Goal: Task Accomplishment & Management: Manage account settings

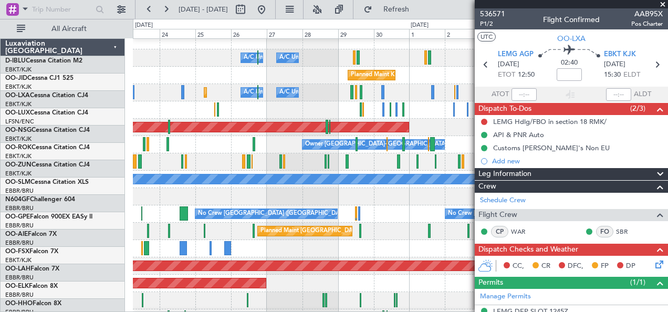
click at [259, 190] on div at bounding box center [400, 196] width 535 height 17
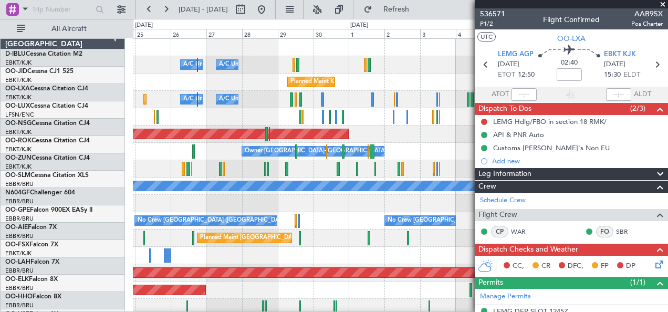
click at [348, 235] on div "Planned Maint [GEOGRAPHIC_DATA] ([GEOGRAPHIC_DATA])" at bounding box center [400, 238] width 535 height 17
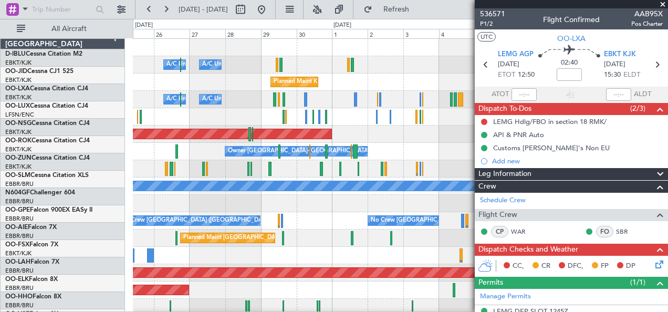
scroll to position [0, 0]
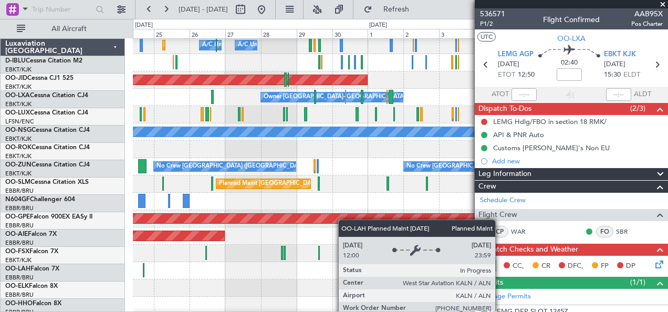
scroll to position [55, 0]
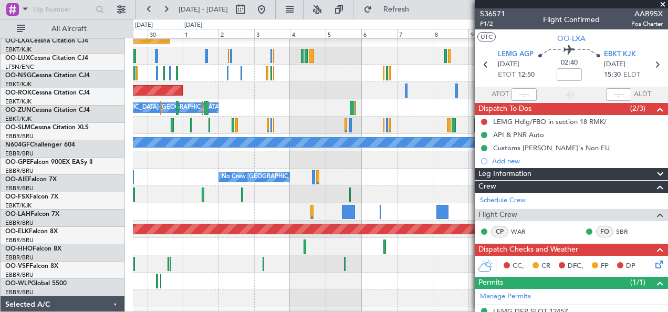
click at [238, 262] on div at bounding box center [400, 263] width 535 height 17
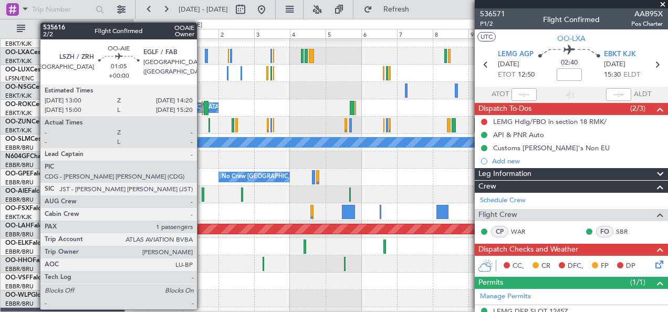
click at [202, 191] on div at bounding box center [203, 195] width 2 height 14
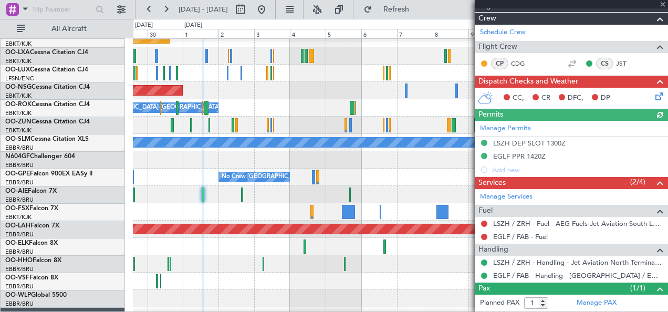
scroll to position [199, 0]
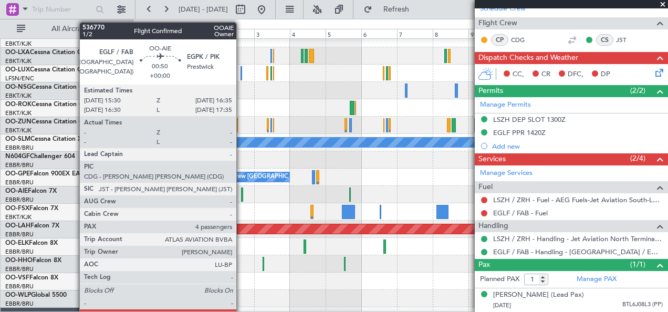
click at [242, 191] on div at bounding box center [242, 195] width 2 height 14
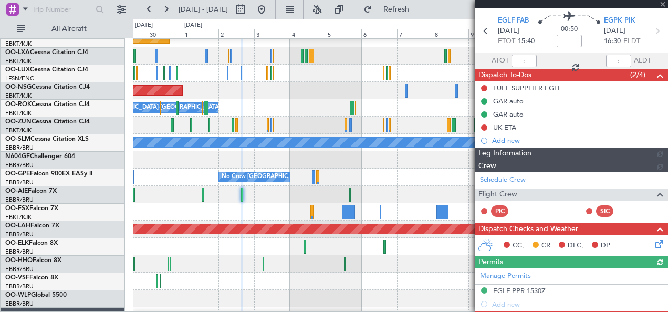
scroll to position [212, 0]
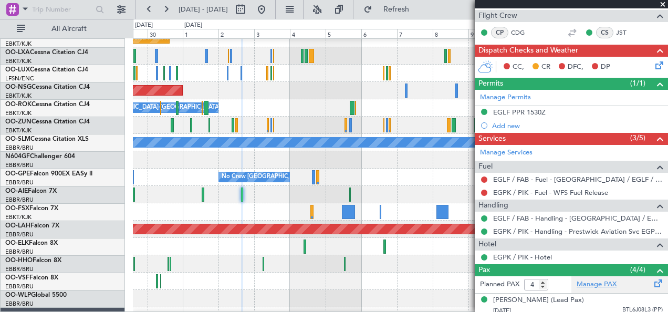
click at [596, 286] on link "Manage PAX" at bounding box center [597, 285] width 40 height 11
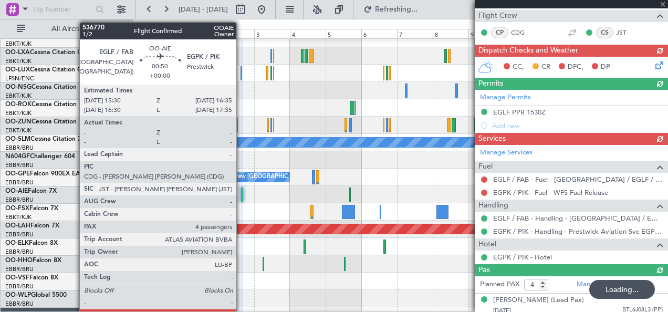
click at [242, 192] on div at bounding box center [242, 195] width 2 height 14
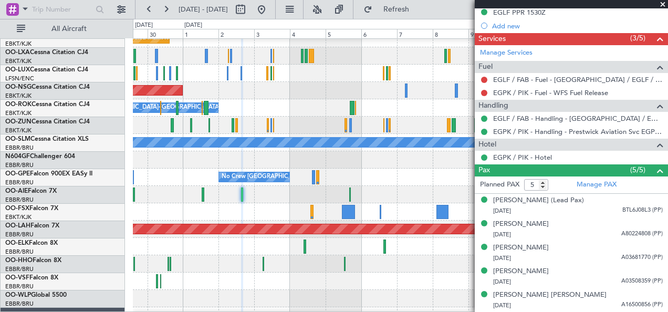
scroll to position [0, 0]
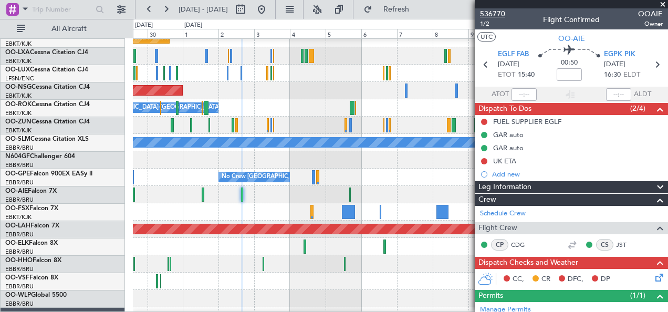
click at [494, 8] on span "536770" at bounding box center [492, 13] width 25 height 11
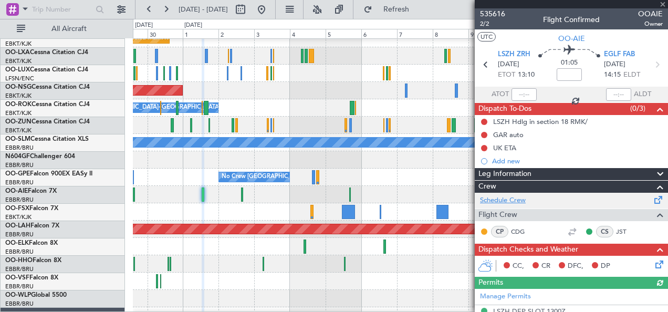
click at [515, 198] on link "Schedule Crew" at bounding box center [503, 200] width 46 height 11
click at [520, 204] on link "Schedule Crew" at bounding box center [503, 200] width 46 height 11
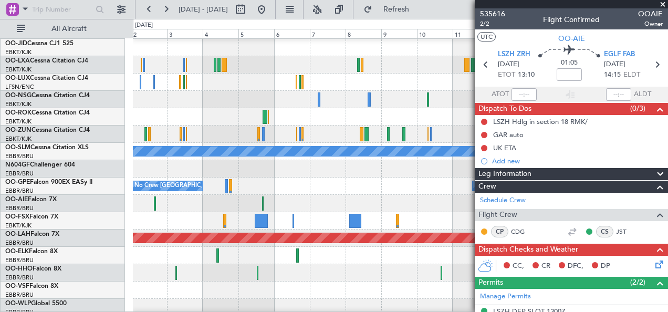
click at [307, 213] on div at bounding box center [400, 220] width 535 height 17
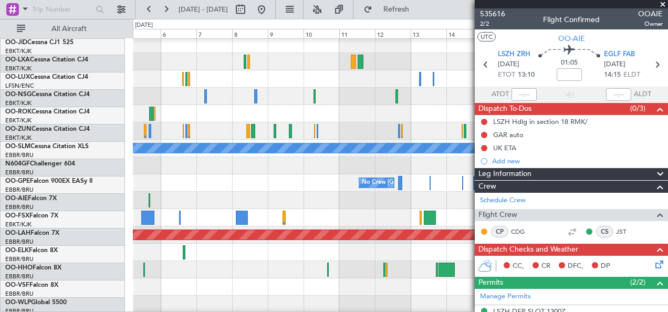
scroll to position [38, 0]
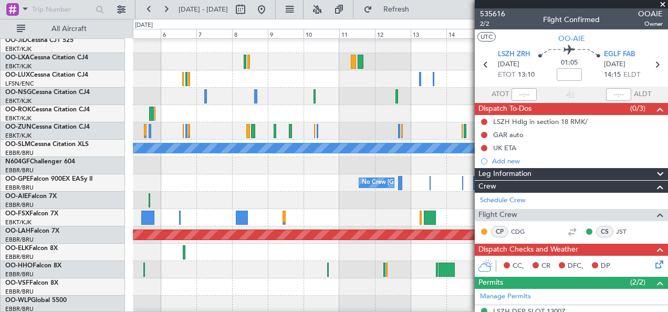
click at [207, 194] on div at bounding box center [400, 200] width 535 height 17
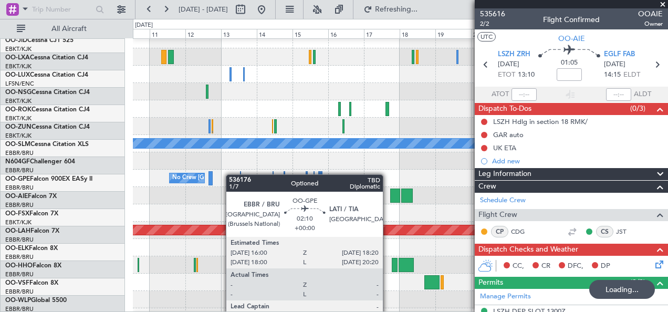
click at [174, 172] on div "No Crew [GEOGRAPHIC_DATA] ([GEOGRAPHIC_DATA] National) Planned Maint Nurnberg N…" at bounding box center [400, 178] width 535 height 17
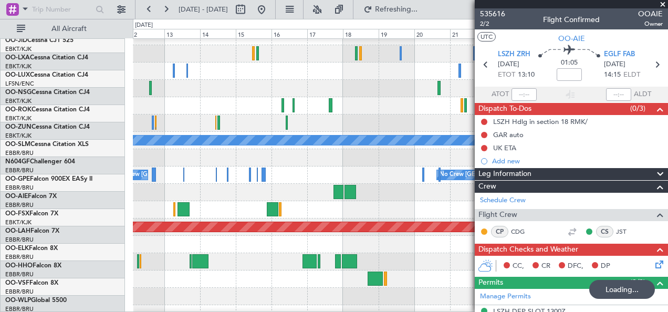
scroll to position [46, 0]
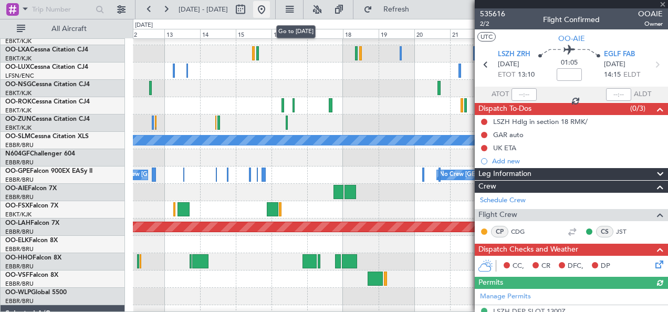
click at [270, 11] on button at bounding box center [261, 9] width 17 height 17
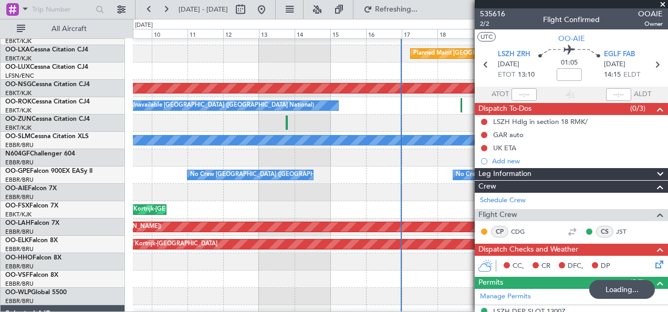
click at [269, 201] on div "Planned Maint [GEOGRAPHIC_DATA] ([GEOGRAPHIC_DATA])" at bounding box center [400, 192] width 535 height 17
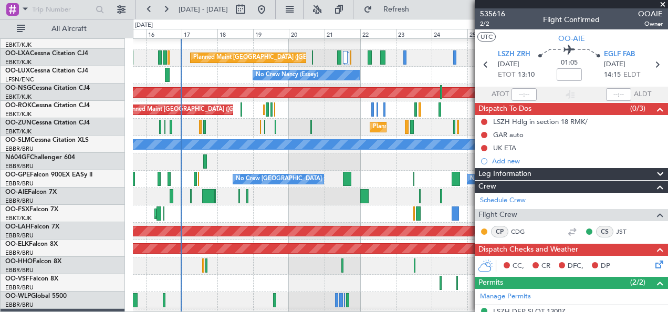
scroll to position [42, 0]
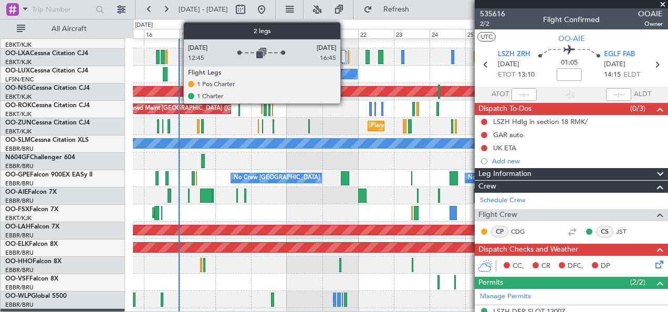
click at [346, 61] on div at bounding box center [345, 57] width 5 height 13
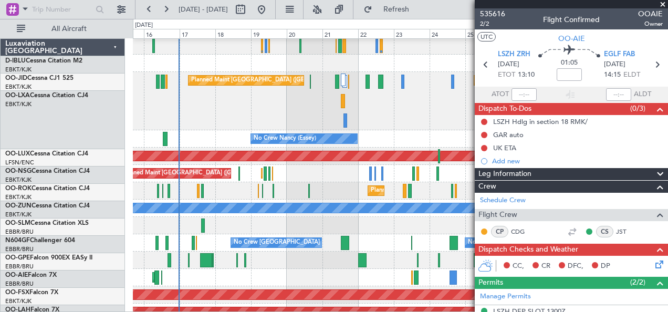
scroll to position [19, 0]
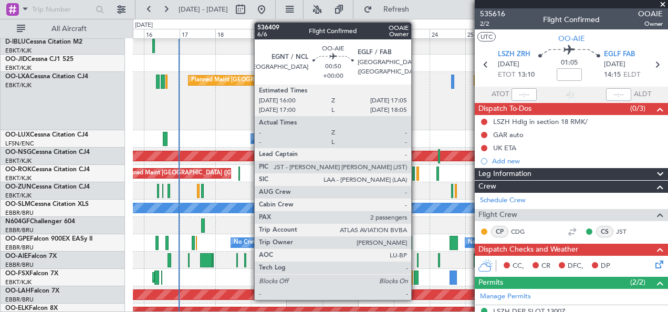
click at [417, 261] on div at bounding box center [418, 260] width 2 height 14
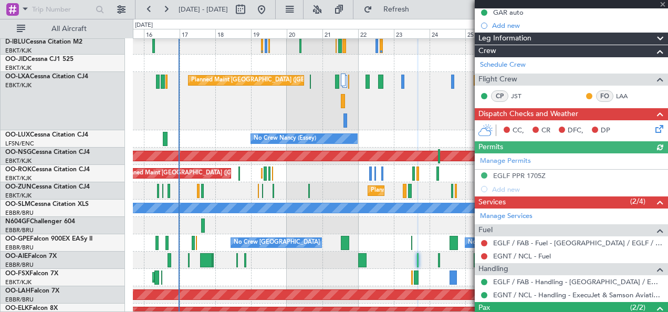
scroll to position [149, 0]
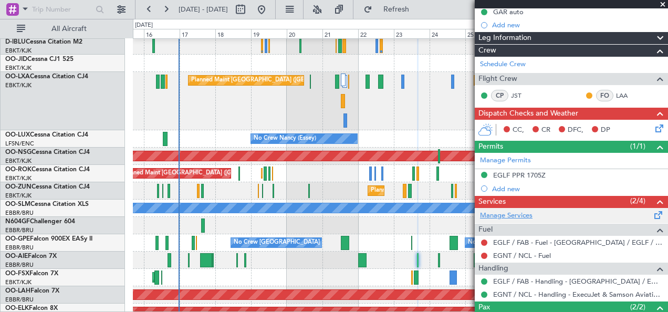
click at [527, 211] on link "Manage Services" at bounding box center [506, 216] width 53 height 11
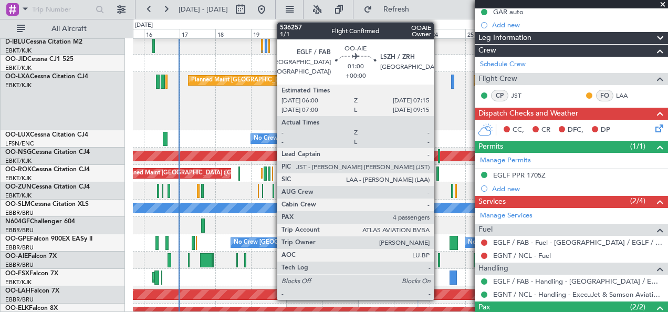
click at [439, 260] on div at bounding box center [439, 260] width 2 height 14
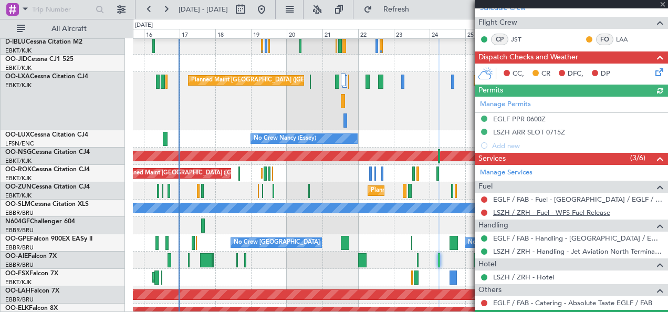
scroll to position [193, 0]
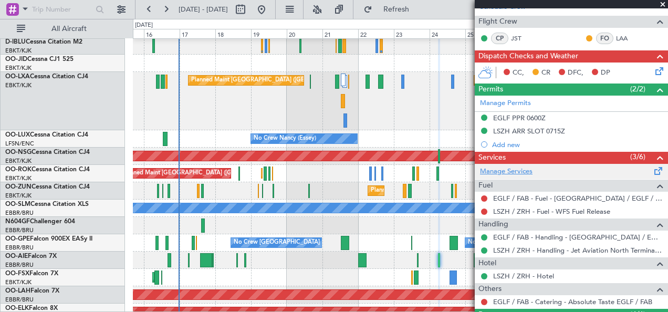
click at [523, 168] on link "Manage Services" at bounding box center [506, 172] width 53 height 11
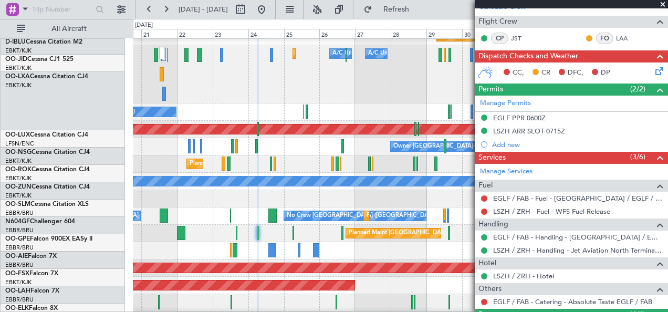
scroll to position [46, 0]
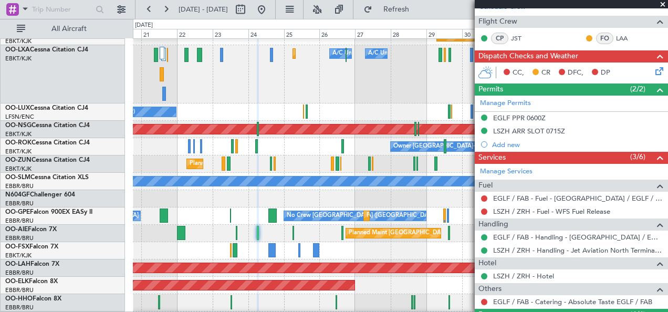
click at [197, 203] on div at bounding box center [400, 198] width 535 height 17
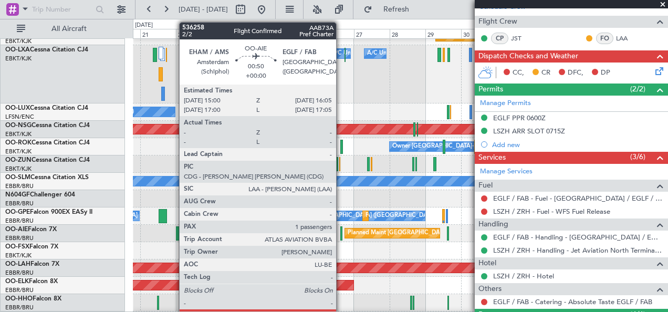
click at [342, 234] on div at bounding box center [342, 233] width 2 height 14
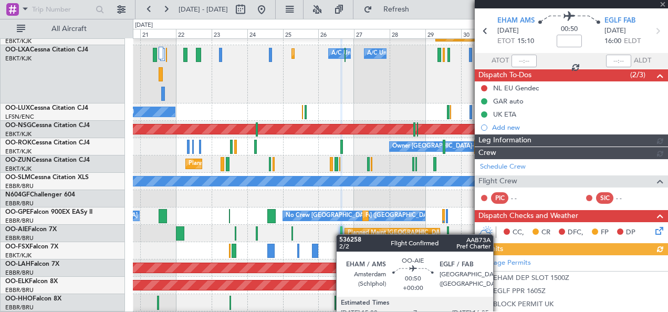
scroll to position [193, 0]
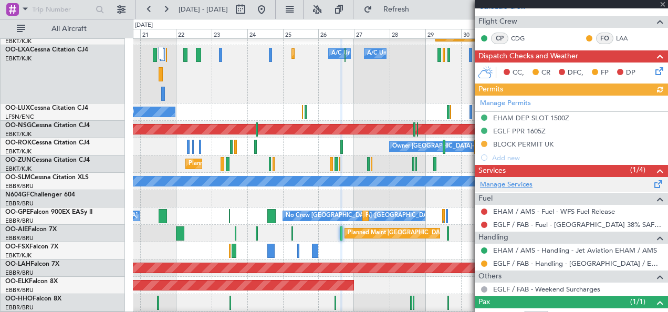
click at [518, 185] on link "Manage Services" at bounding box center [506, 185] width 53 height 11
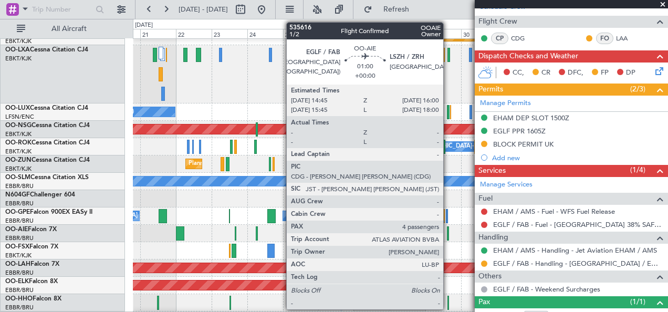
click at [449, 231] on div at bounding box center [448, 233] width 2 height 14
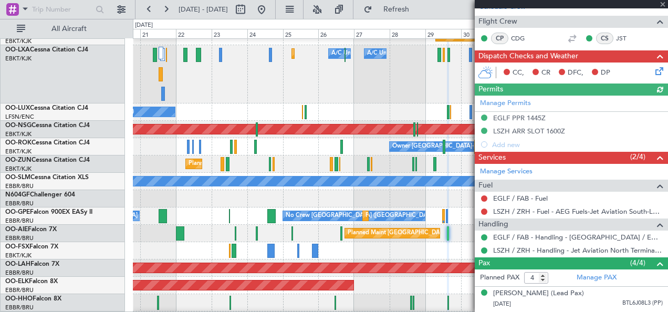
scroll to position [270, 0]
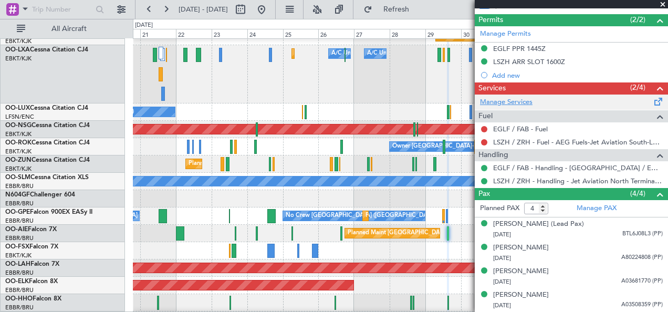
click at [517, 97] on link "Manage Services" at bounding box center [506, 102] width 53 height 11
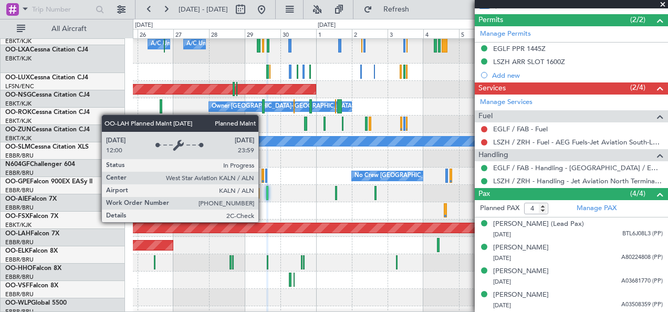
scroll to position [55, 0]
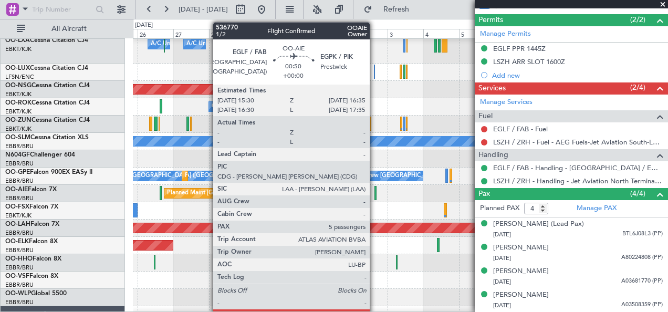
click at [375, 192] on div at bounding box center [376, 193] width 2 height 14
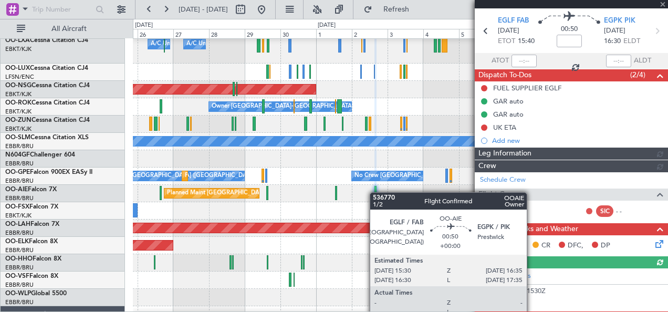
scroll to position [284, 0]
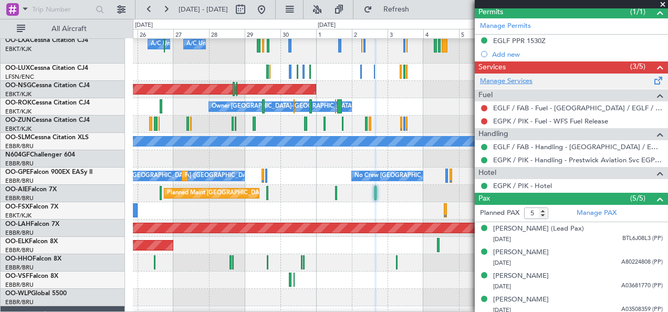
click at [517, 81] on link "Manage Services" at bounding box center [506, 81] width 53 height 11
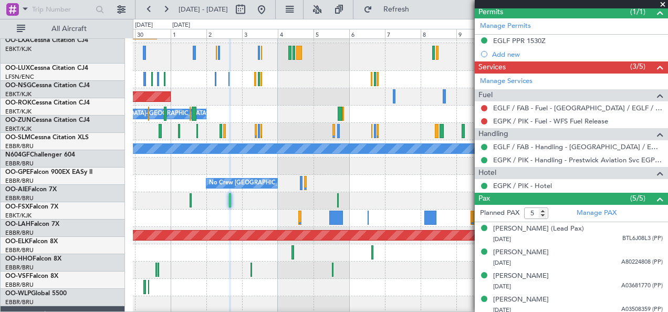
click at [274, 211] on div at bounding box center [400, 218] width 535 height 17
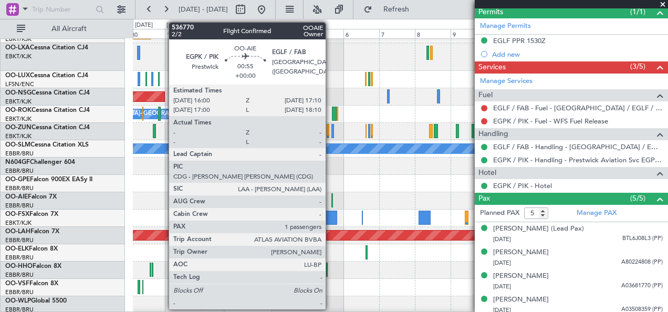
click at [332, 199] on div at bounding box center [333, 200] width 2 height 14
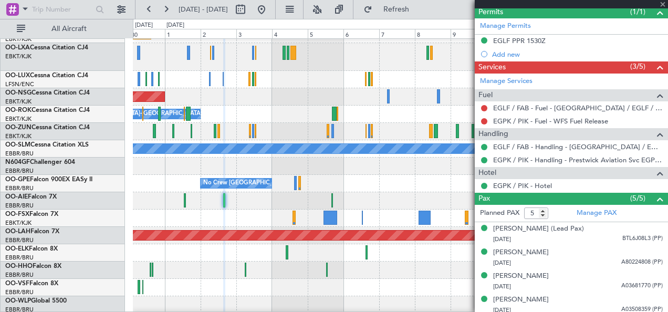
type input "1"
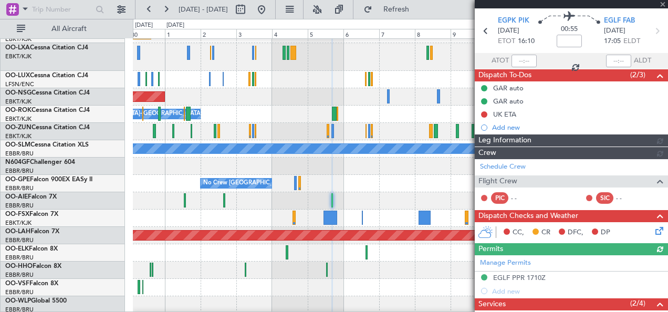
scroll to position [186, 0]
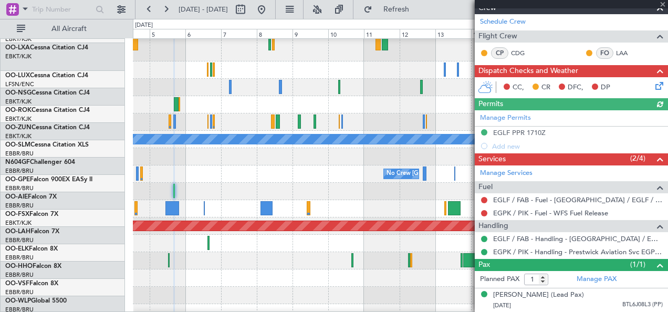
click at [224, 188] on div at bounding box center [400, 191] width 535 height 17
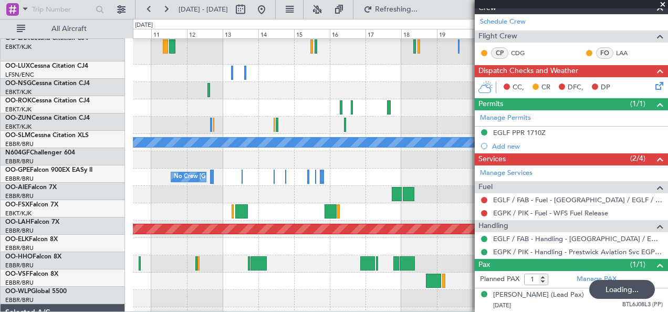
scroll to position [54, 0]
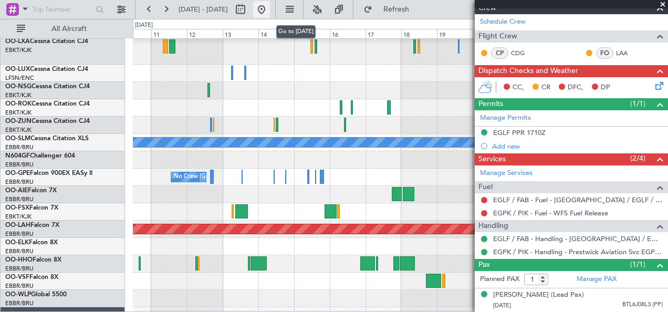
click at [270, 15] on button at bounding box center [261, 9] width 17 height 17
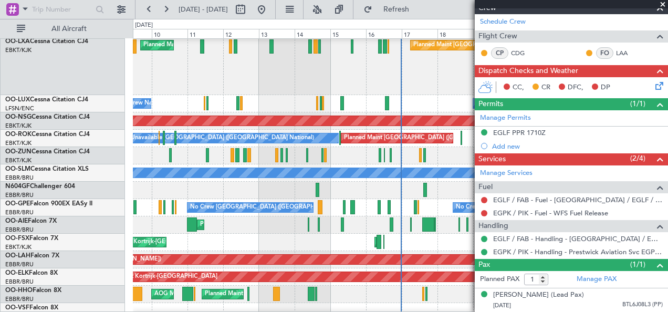
click at [230, 112] on div "No Crew [PERSON_NAME] ([PERSON_NAME]) No Crew [PERSON_NAME] ([PERSON_NAME])" at bounding box center [400, 103] width 535 height 17
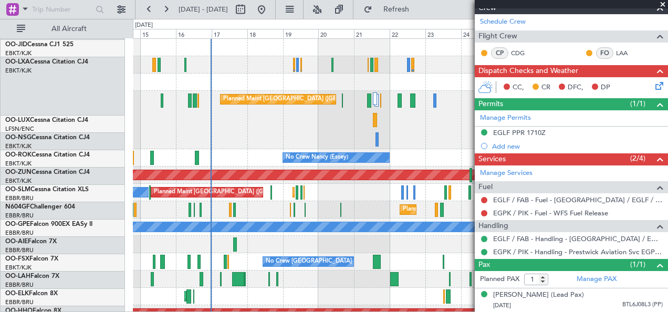
scroll to position [0, 0]
